Goal: Check status

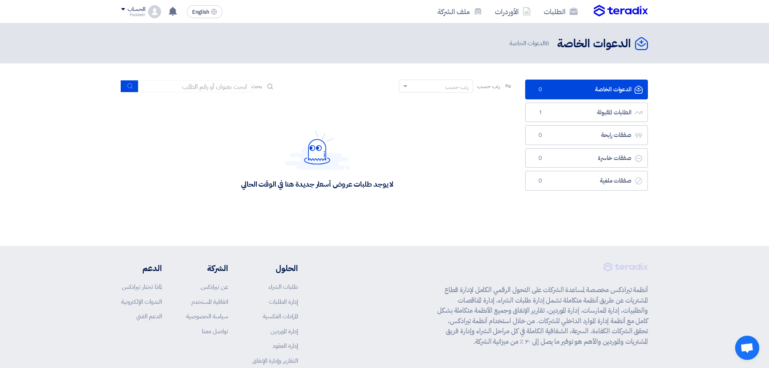
drag, startPoint x: 224, startPoint y: 186, endPoint x: 450, endPoint y: 187, distance: 226.4
click at [450, 187] on div "لا يوجد طلبات عروض أسعار جديدة هنا في الوقت الحالي" at bounding box center [317, 159] width 392 height 121
click at [447, 235] on section "الدعوات الخاصة الدعوات الخاصة 0 الطلبات المقبولة الطلبات المقبولة 1 صفقات رابحة…" at bounding box center [384, 149] width 769 height 173
click at [633, 110] on link "الطلبات المقبولة الطلبات المقبولة 1" at bounding box center [586, 112] width 123 height 20
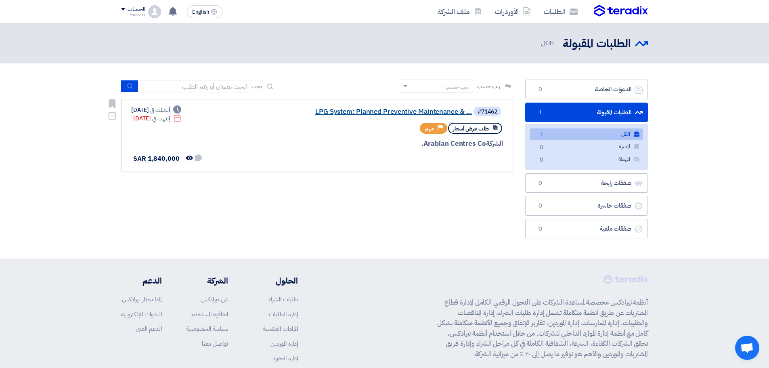
click at [414, 112] on link "LPG System: Planned Preventive Maintenance & ..." at bounding box center [390, 111] width 161 height 7
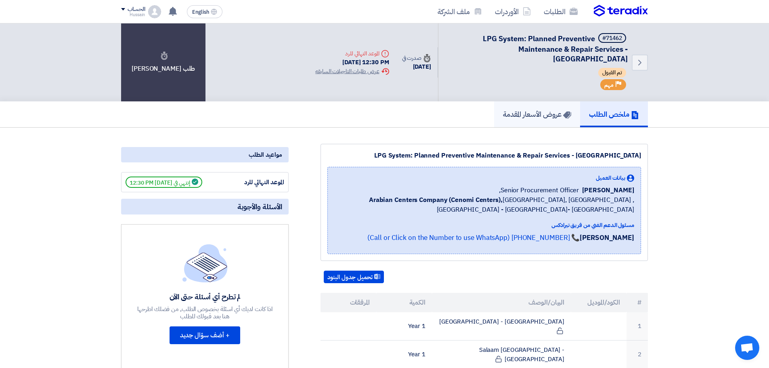
click at [537, 111] on h5 "عروض الأسعار المقدمة" at bounding box center [537, 113] width 68 height 9
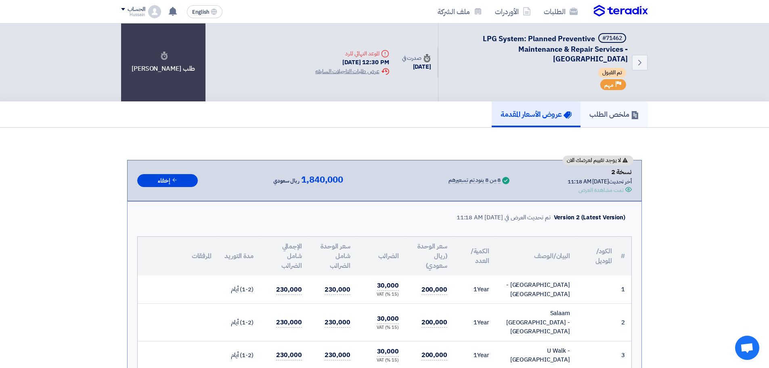
click at [626, 115] on h5 "ملخص الطلب" at bounding box center [614, 113] width 50 height 9
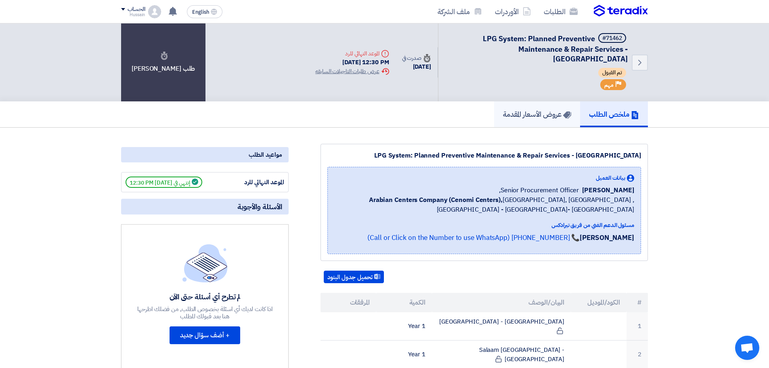
click at [563, 112] on icon at bounding box center [567, 115] width 8 height 8
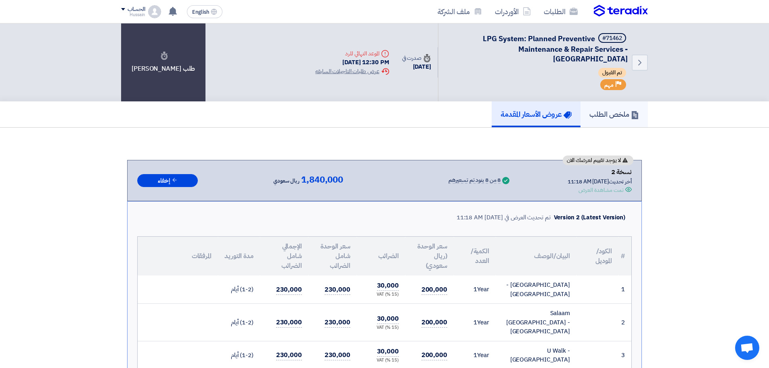
click at [607, 111] on h5 "ملخص الطلب" at bounding box center [614, 113] width 50 height 9
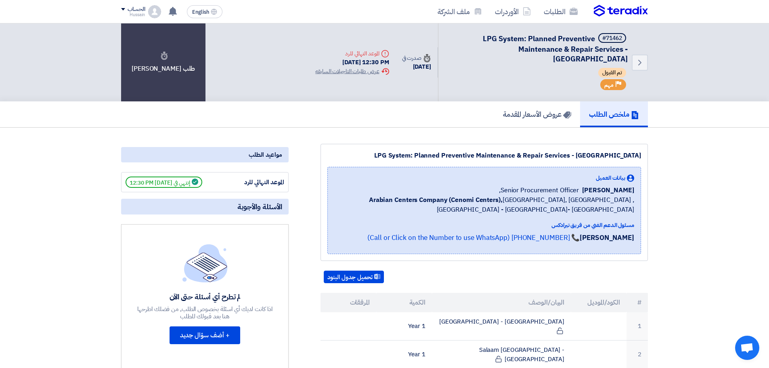
drag, startPoint x: 481, startPoint y: 38, endPoint x: 577, endPoint y: 63, distance: 100.1
click at [580, 63] on h5 "#71462 LPG System: Planned Preventive Maintenance & Repair Services - Central &…" at bounding box center [538, 48] width 180 height 31
drag, startPoint x: 549, startPoint y: 62, endPoint x: 568, endPoint y: 60, distance: 18.7
click at [549, 62] on h5 "#71462 LPG System: Planned Preventive Maintenance & Repair Services - Central &…" at bounding box center [538, 48] width 180 height 31
drag, startPoint x: 584, startPoint y: 59, endPoint x: 589, endPoint y: 59, distance: 4.9
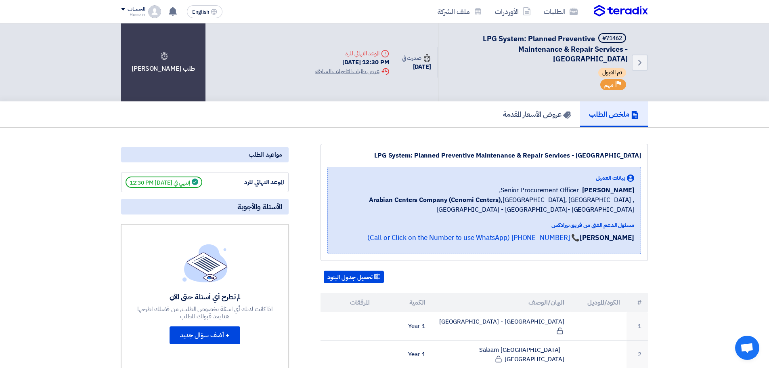
click at [584, 59] on h5 "#71462 LPG System: Planned Preventive Maintenance & Repair Services - Central &…" at bounding box center [538, 48] width 180 height 31
click at [585, 58] on h5 "#71462 LPG System: Planned Preventive Maintenance & Repair Services - Central &…" at bounding box center [538, 48] width 180 height 31
drag, startPoint x: 607, startPoint y: 58, endPoint x: 644, endPoint y: 30, distance: 46.3
click at [644, 30] on div "Back #71462 LPG System: Planned Preventive Maintenance & Repair Services - Cent…" at bounding box center [543, 62] width 210 height 78
click at [677, 71] on div "Back #71462 LPG System: Planned Preventive Maintenance & Repair Services - Cent…" at bounding box center [384, 62] width 769 height 78
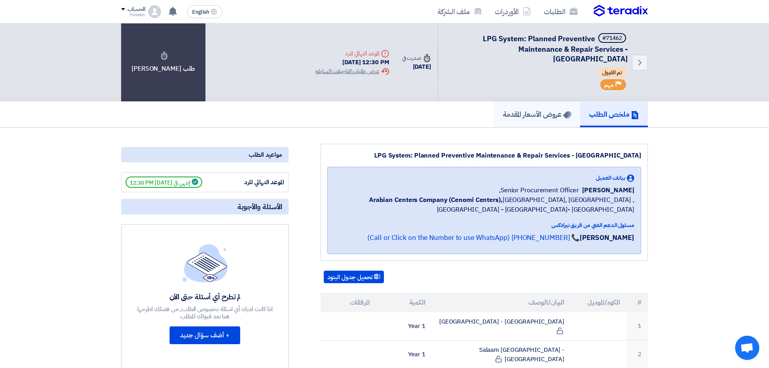
click at [518, 112] on h5 "عروض الأسعار المقدمة" at bounding box center [537, 113] width 68 height 9
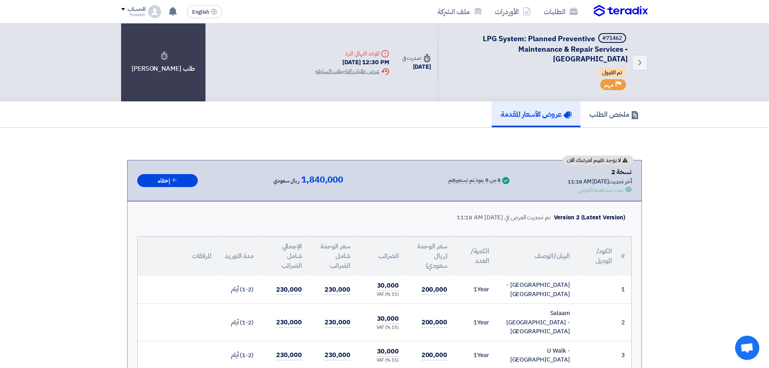
drag, startPoint x: 607, startPoint y: 172, endPoint x: 690, endPoint y: 247, distance: 111.5
click at [619, 176] on div "نسخة 2" at bounding box center [599, 172] width 64 height 10
drag, startPoint x: 606, startPoint y: 172, endPoint x: 656, endPoint y: 175, distance: 50.1
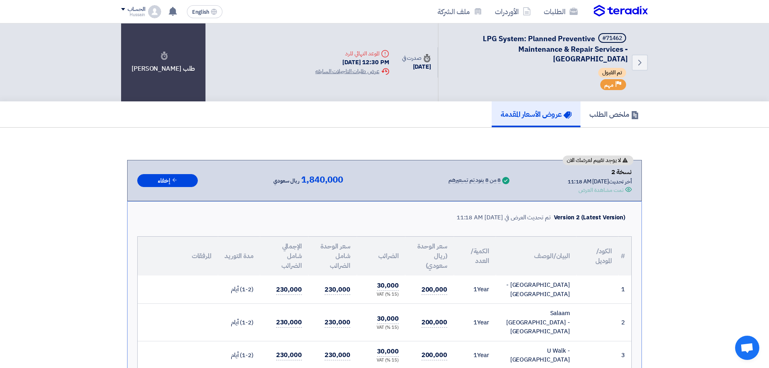
click at [607, 112] on h5 "ملخص الطلب" at bounding box center [614, 113] width 50 height 9
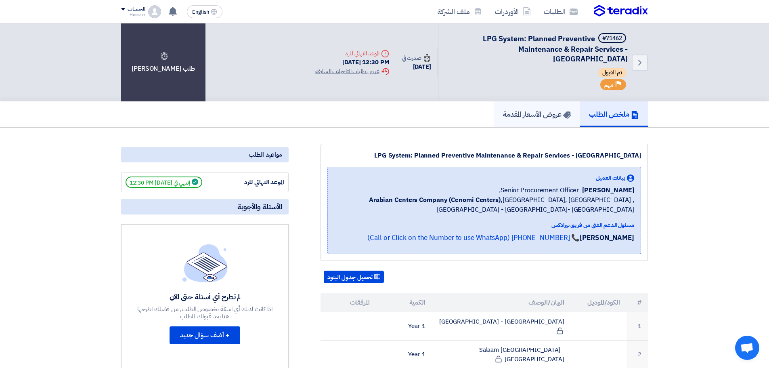
click at [540, 120] on link "عروض الأسعار المقدمة" at bounding box center [537, 114] width 86 height 26
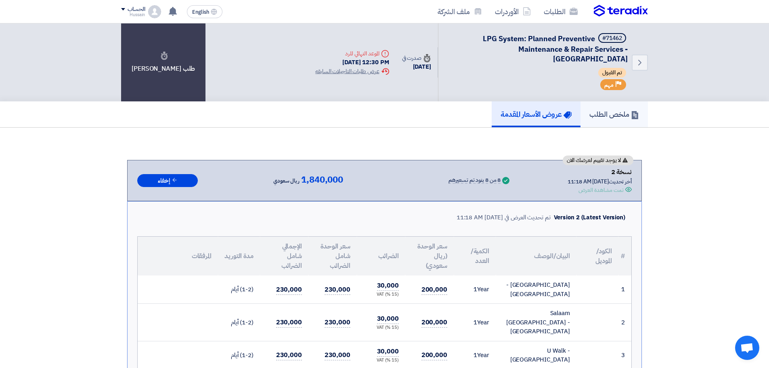
click at [631, 113] on icon at bounding box center [635, 115] width 8 height 8
